Goal: Book appointment/travel/reservation

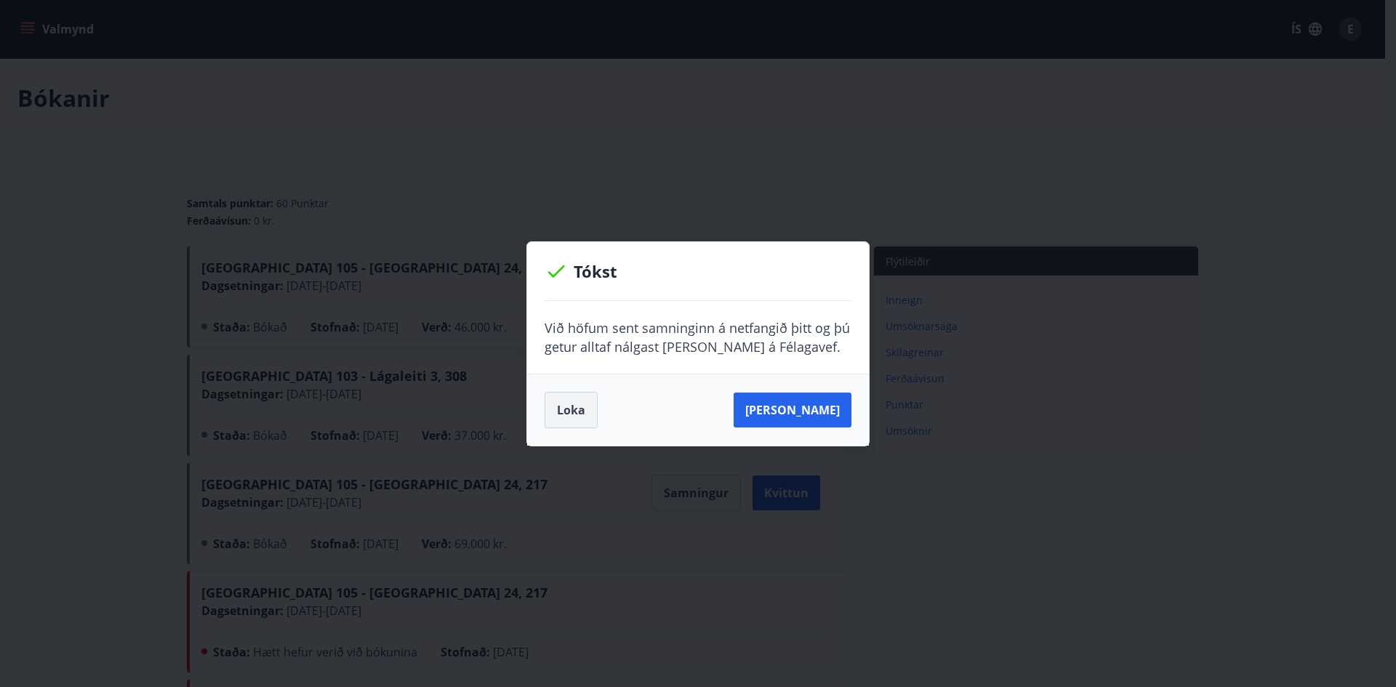
click at [570, 415] on button "Loka" at bounding box center [570, 410] width 53 height 36
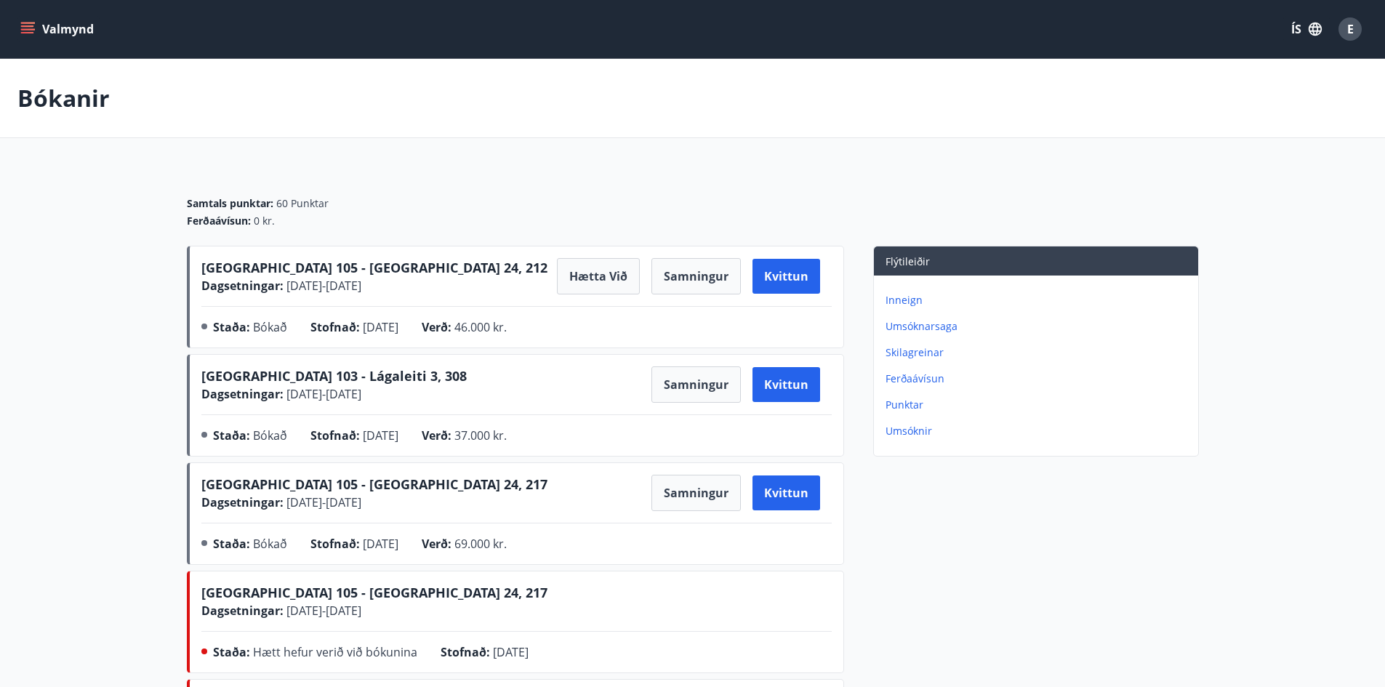
click at [33, 21] on button "Valmynd" at bounding box center [58, 29] width 82 height 26
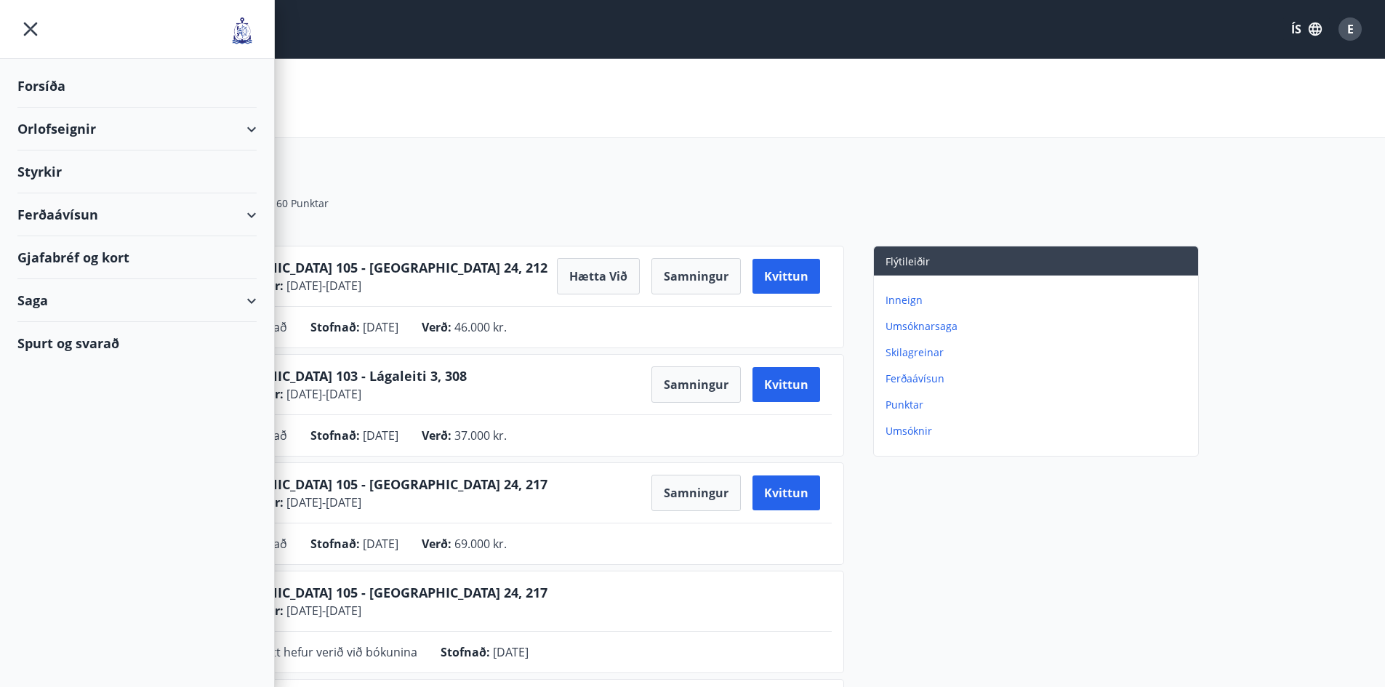
click at [82, 138] on div "Orlofseignir" at bounding box center [136, 129] width 239 height 43
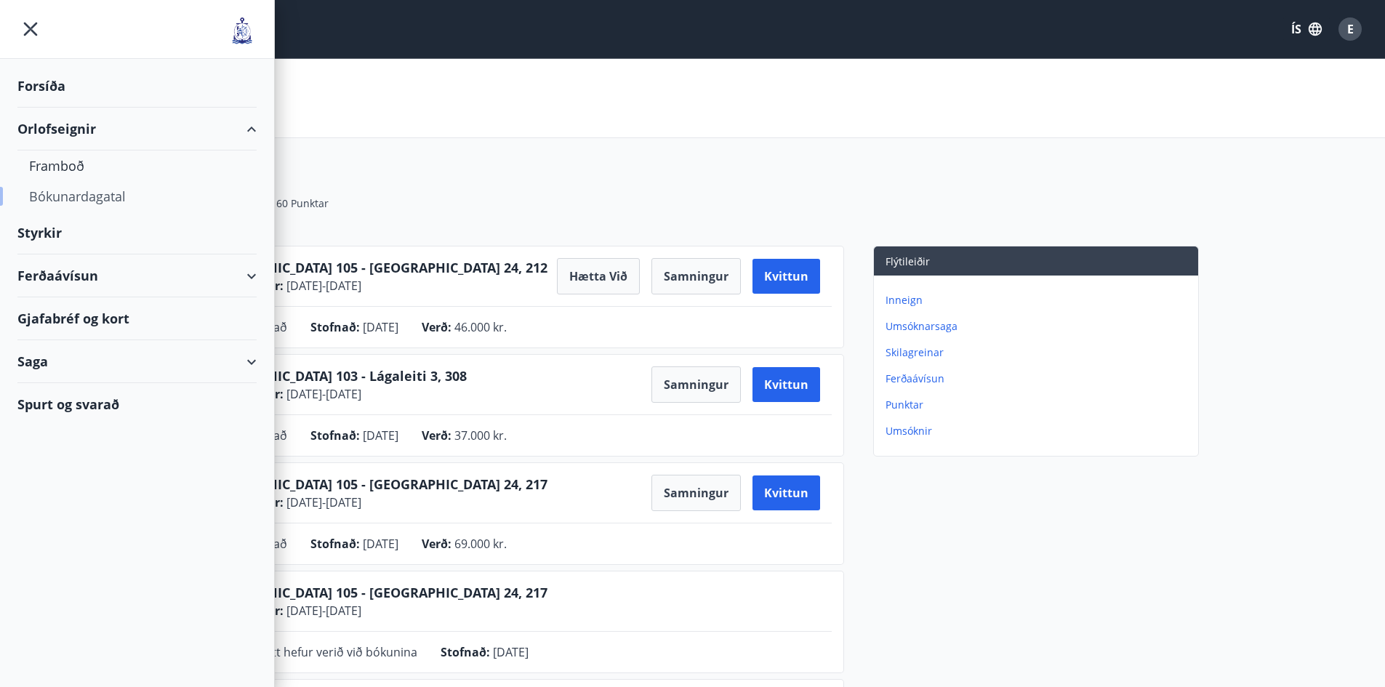
click at [68, 197] on div "Bókunardagatal" at bounding box center [137, 196] width 216 height 31
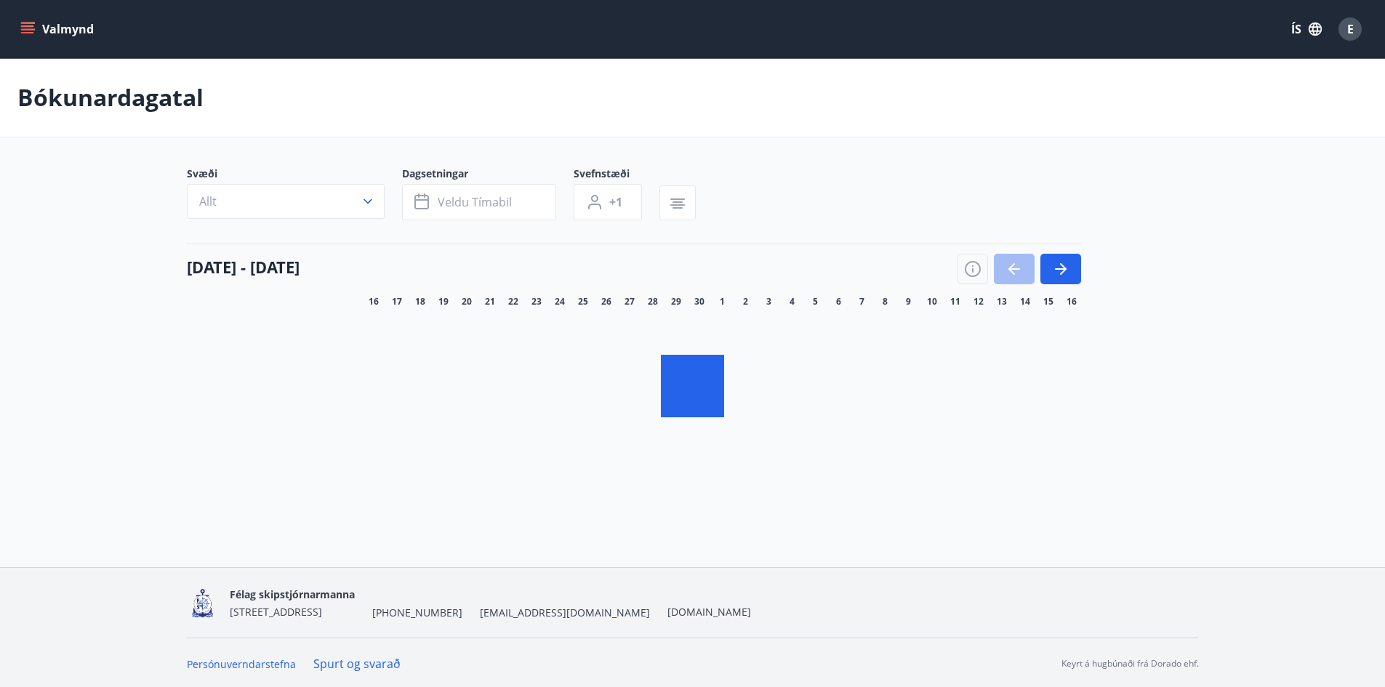
click at [1066, 270] on icon "button" at bounding box center [1060, 268] width 17 height 17
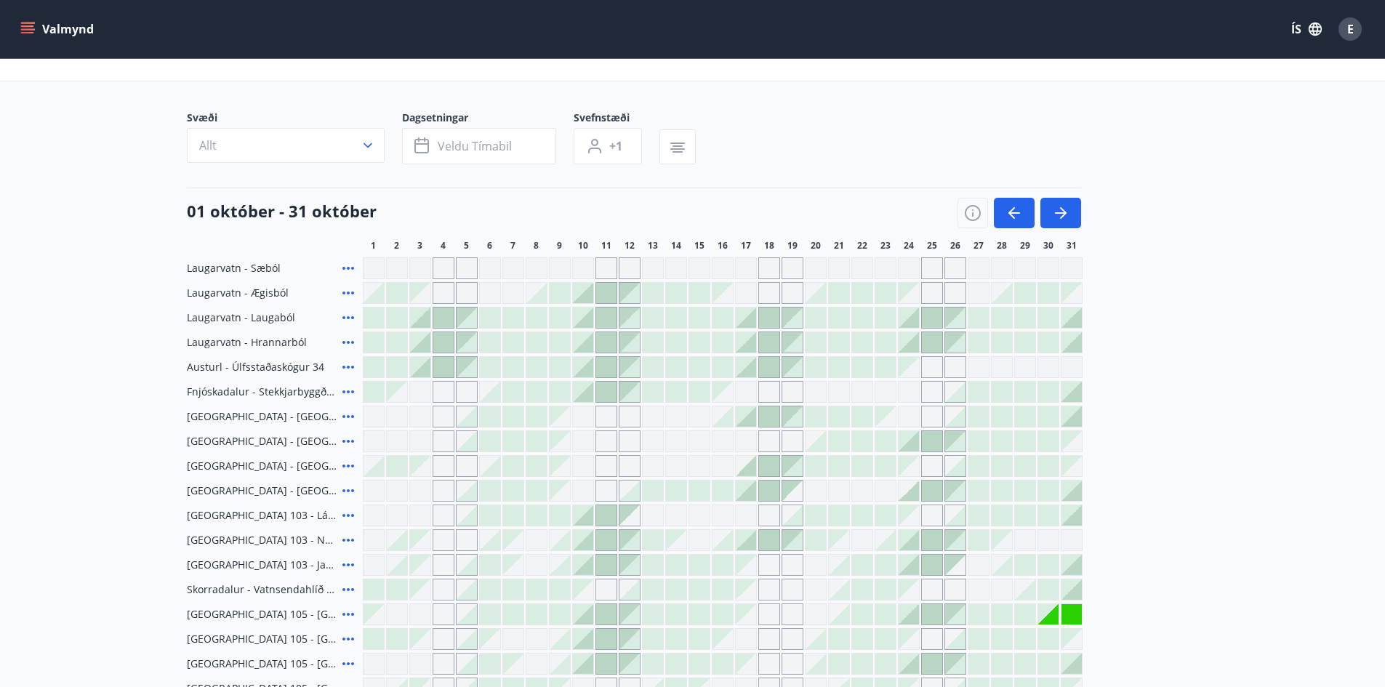
scroll to position [58, 0]
click at [1059, 207] on icon "button" at bounding box center [1060, 213] width 17 height 17
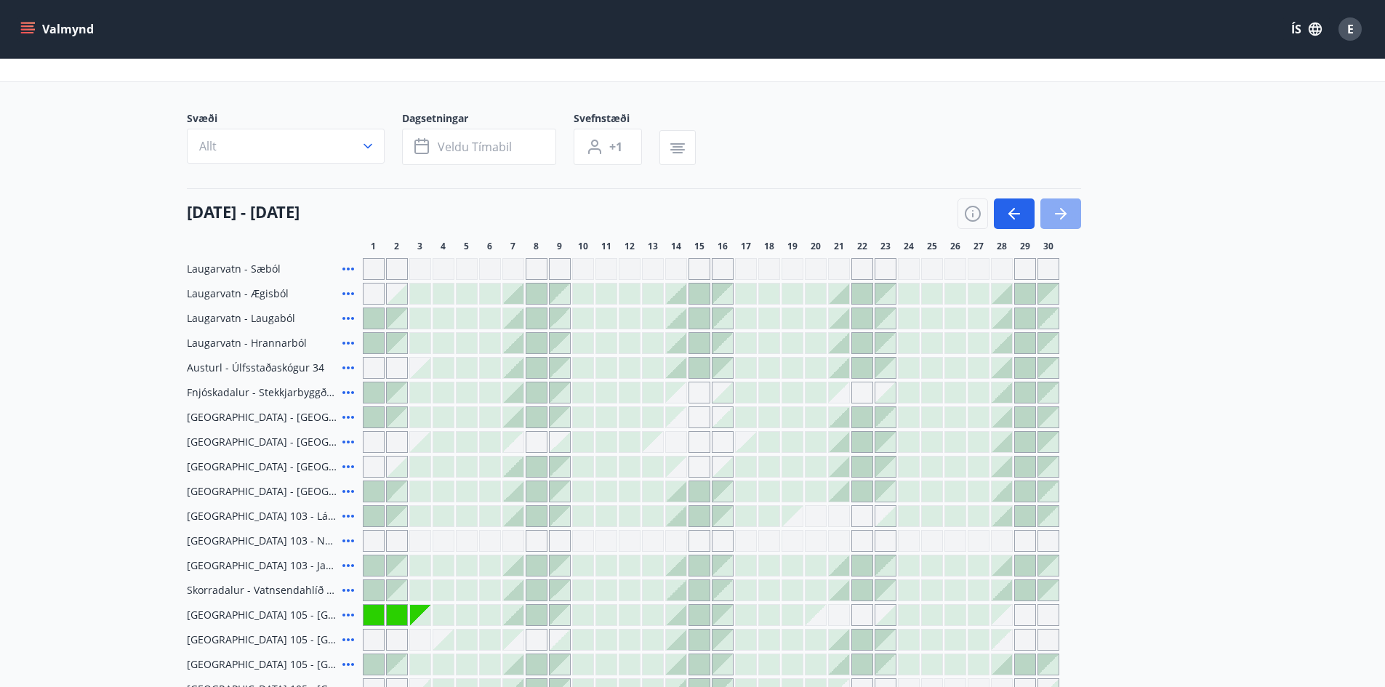
click at [1059, 207] on icon "button" at bounding box center [1060, 213] width 17 height 17
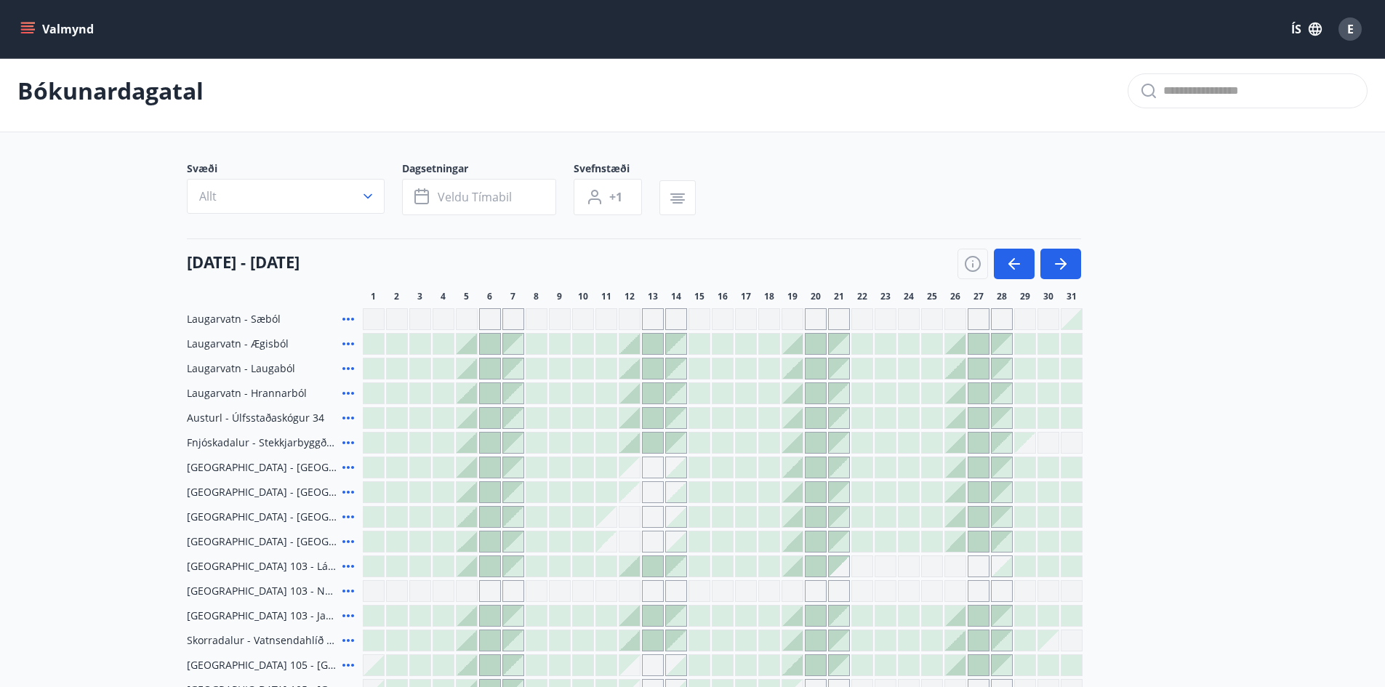
scroll to position [0, 0]
